Goal: Information Seeking & Learning: Learn about a topic

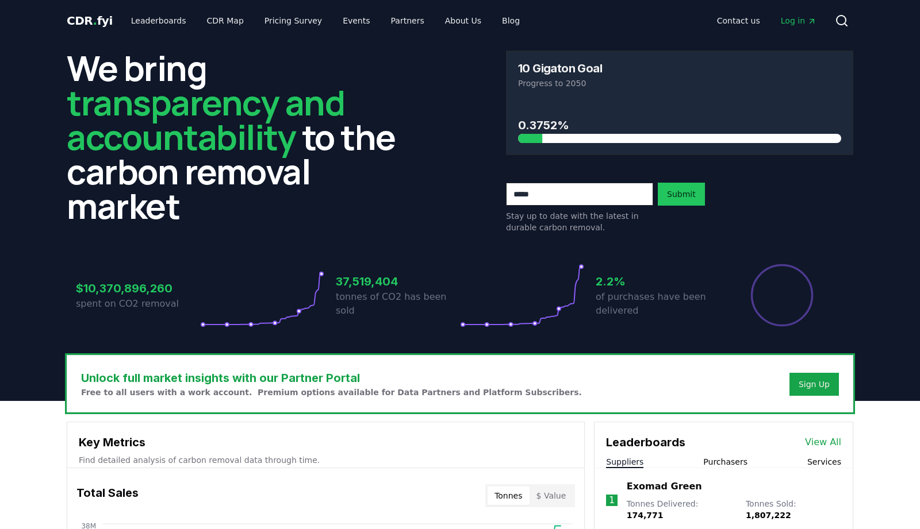
click at [500, 22] on link "Blog" at bounding box center [511, 20] width 36 height 21
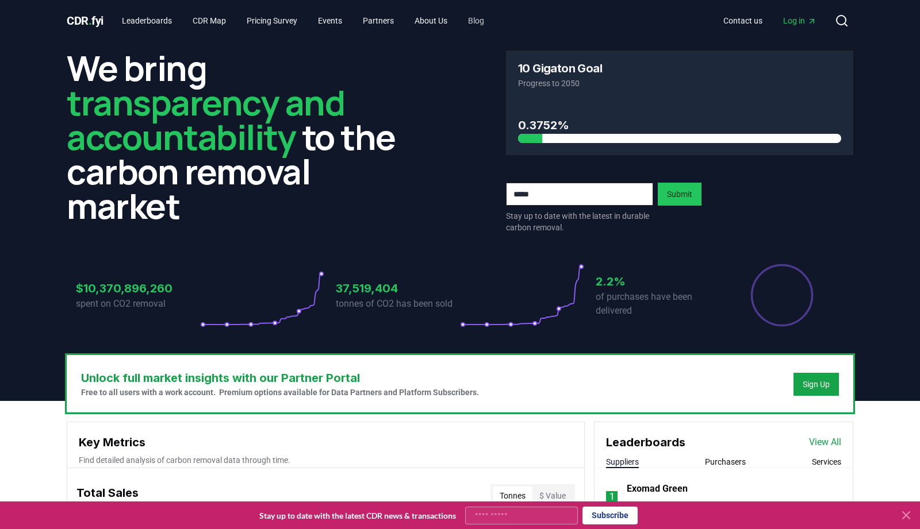
click at [493, 21] on link "Blog" at bounding box center [476, 20] width 34 height 21
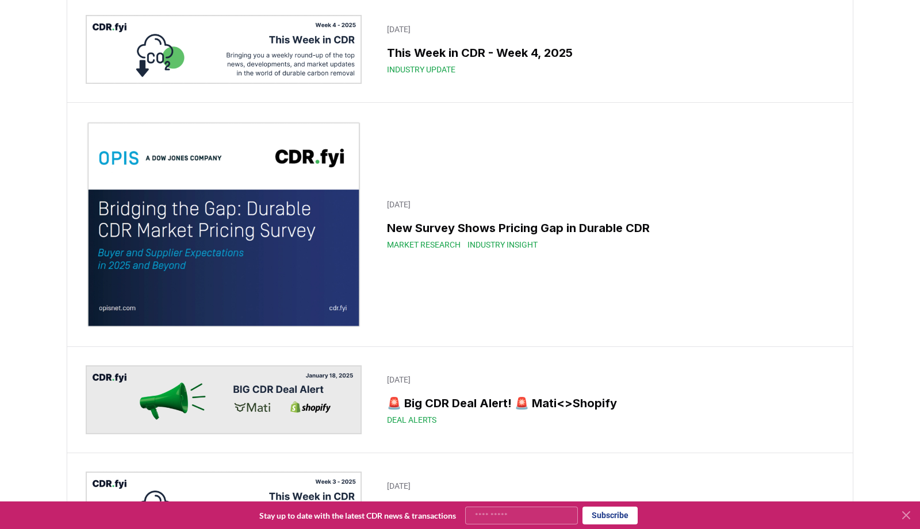
scroll to position [7397, 0]
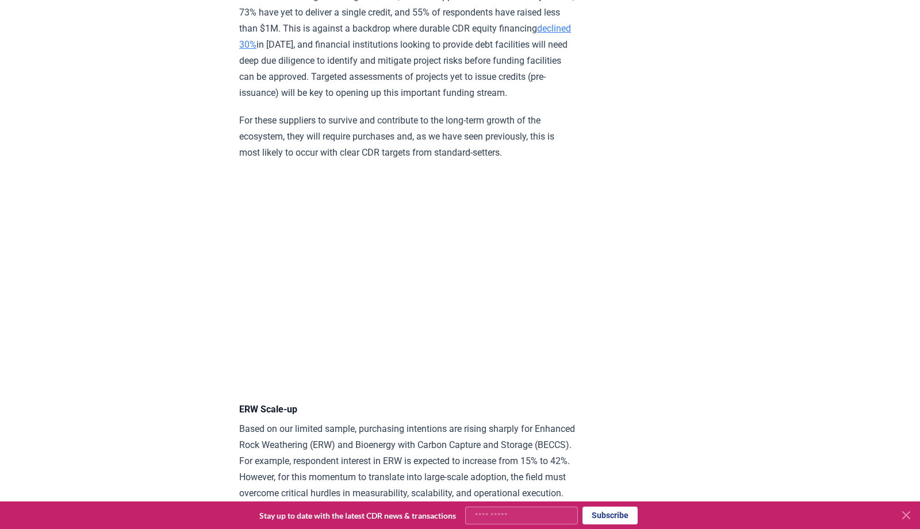
scroll to position [5105, 0]
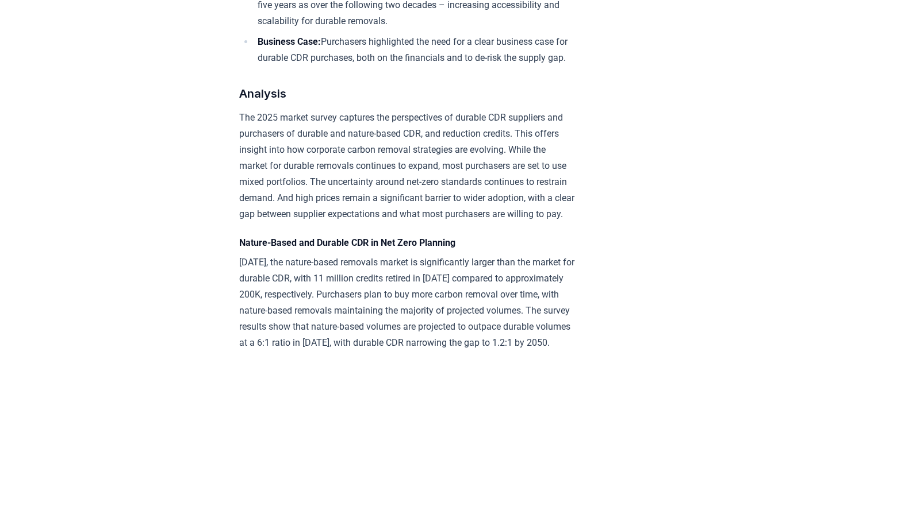
scroll to position [837, 0]
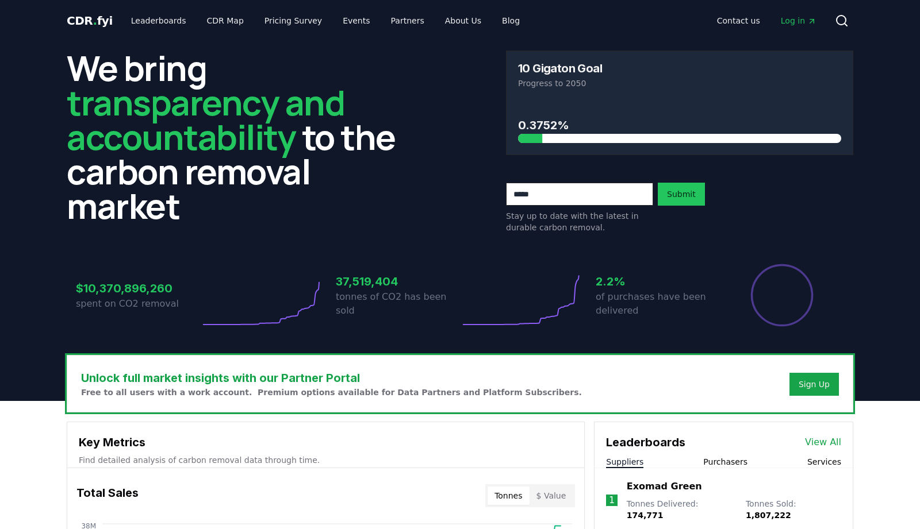
click at [788, 14] on link "Log in" at bounding box center [798, 20] width 54 height 21
